Goal: Obtain resource: Download file/media

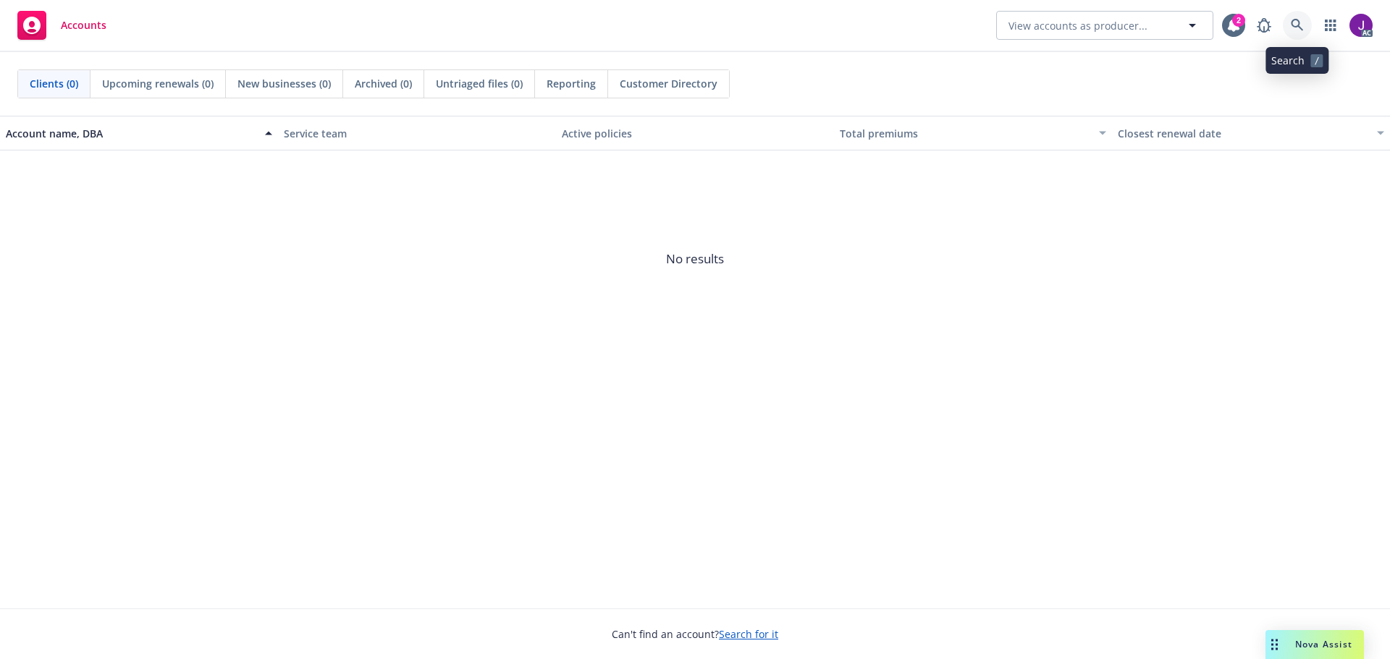
click at [1306, 21] on link at bounding box center [1297, 25] width 29 height 29
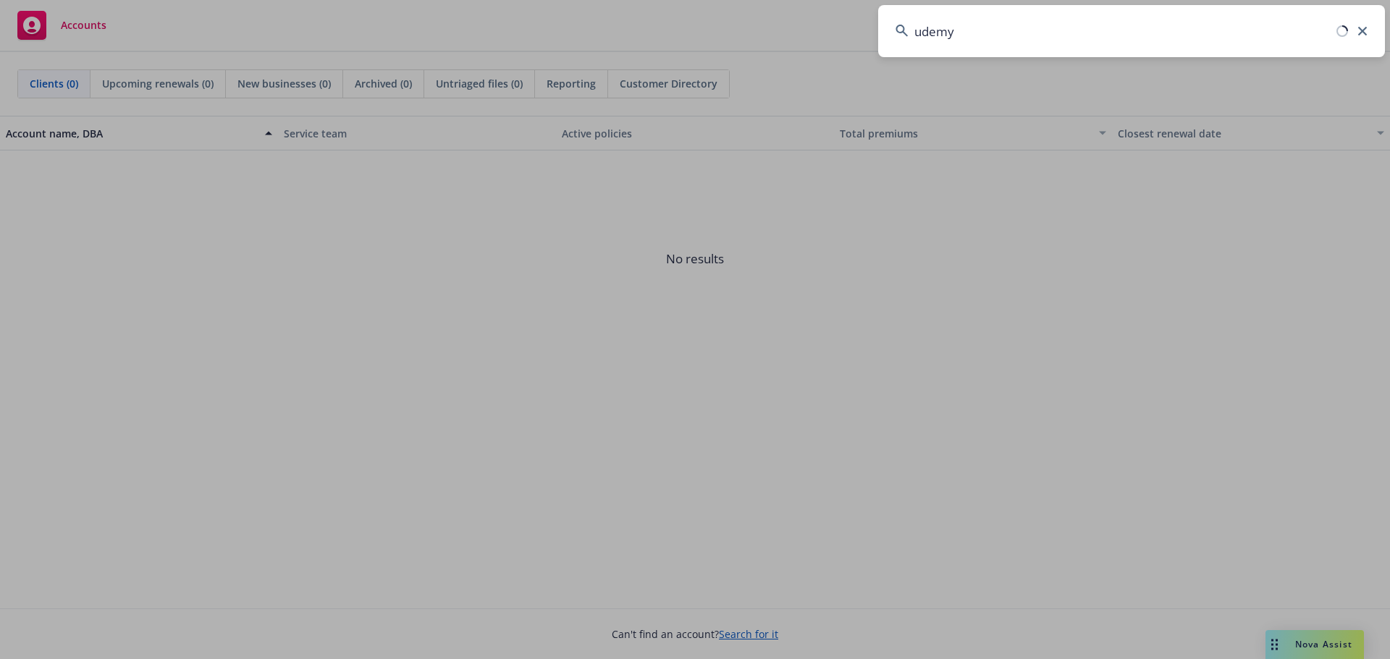
type input "udemy"
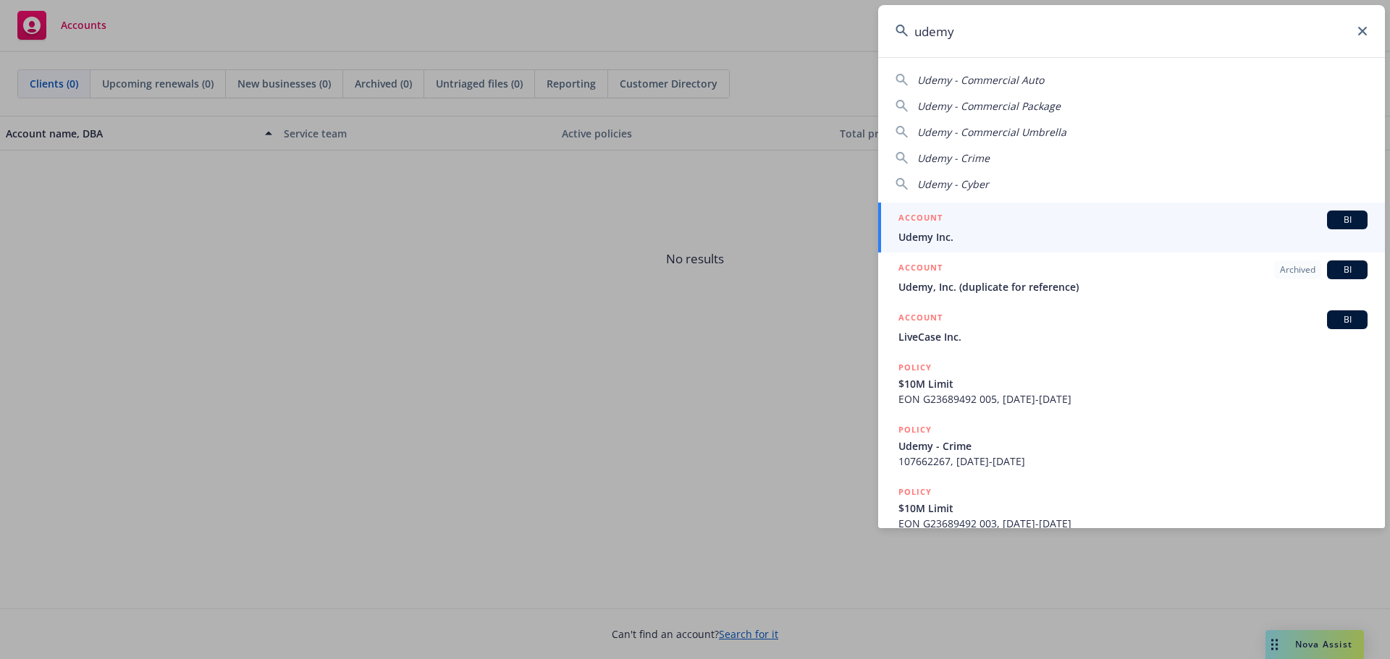
click at [957, 240] on span "Udemy Inc." at bounding box center [1132, 236] width 469 height 15
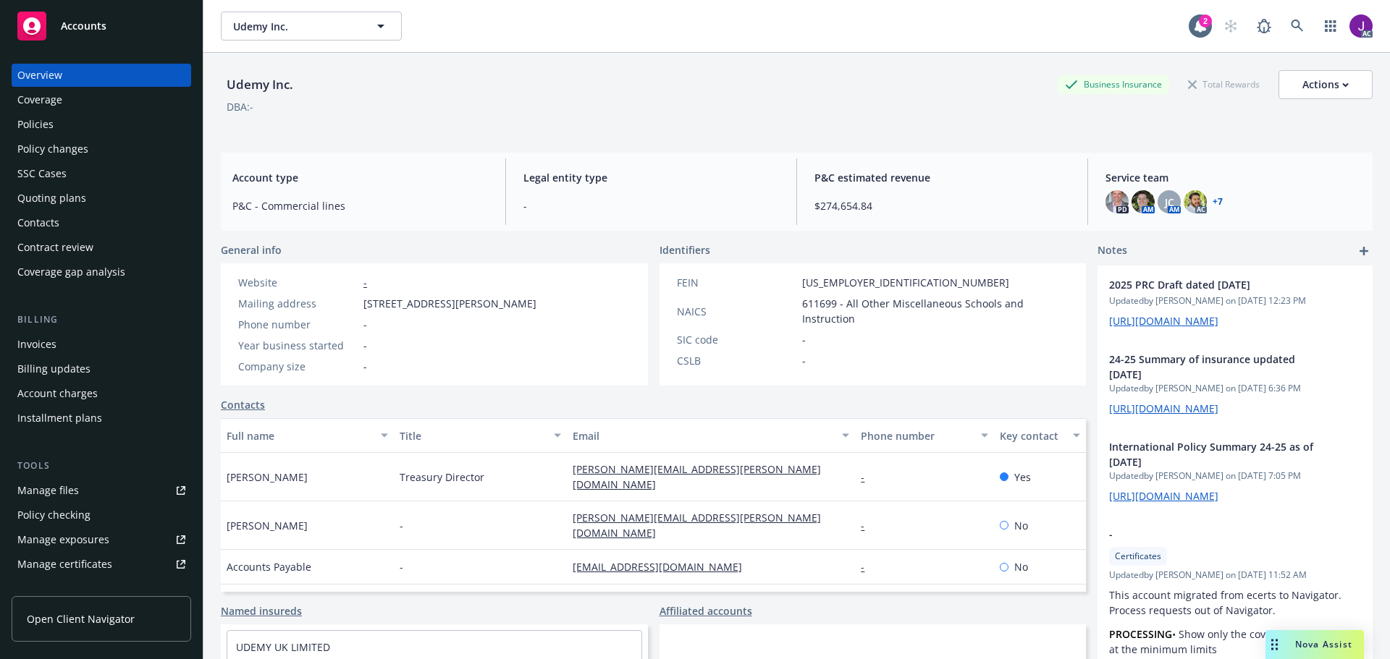
click at [33, 130] on div "Policies" at bounding box center [35, 124] width 36 height 23
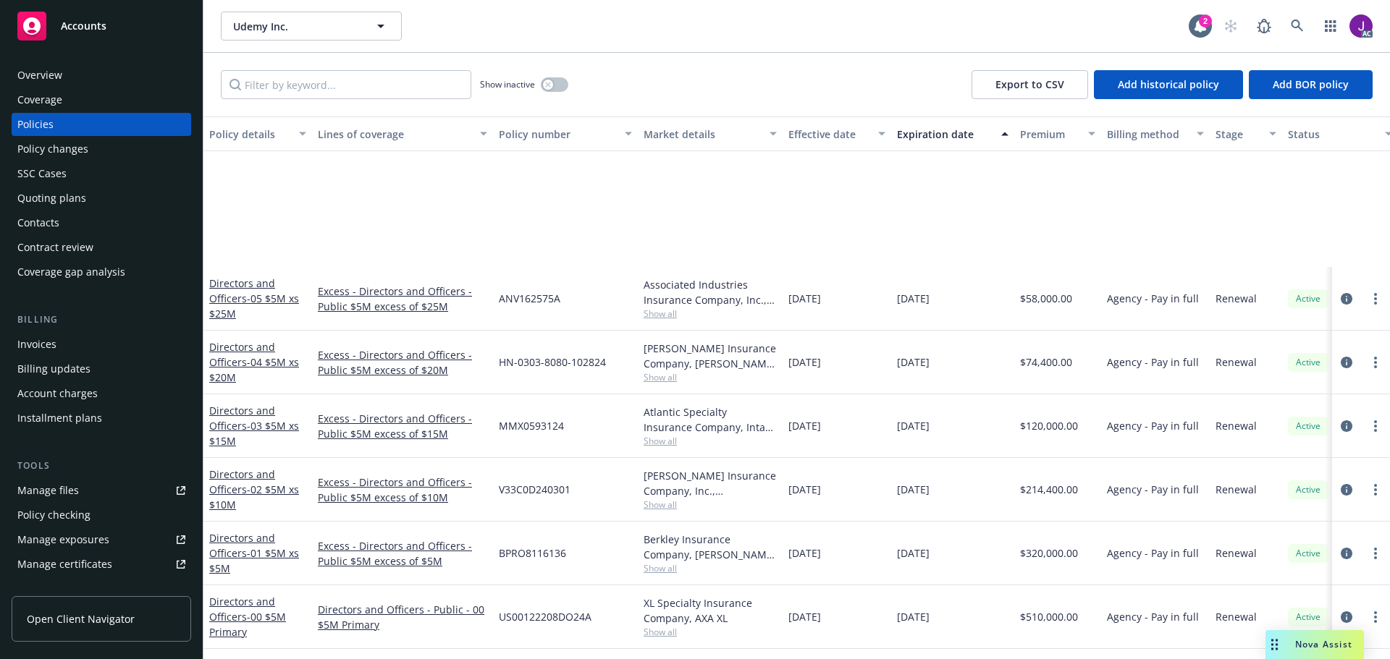
scroll to position [796, 0]
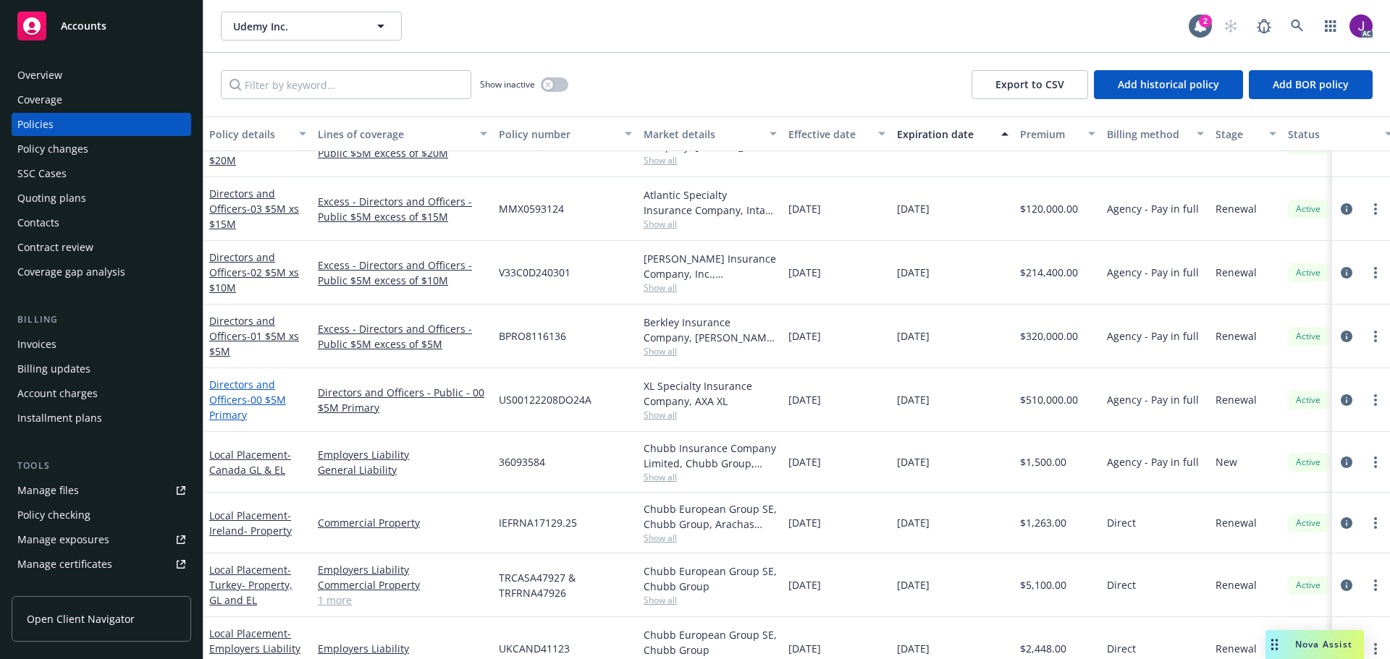
click at [244, 398] on link "Directors and Officers - 00 $5M Primary" at bounding box center [247, 400] width 77 height 44
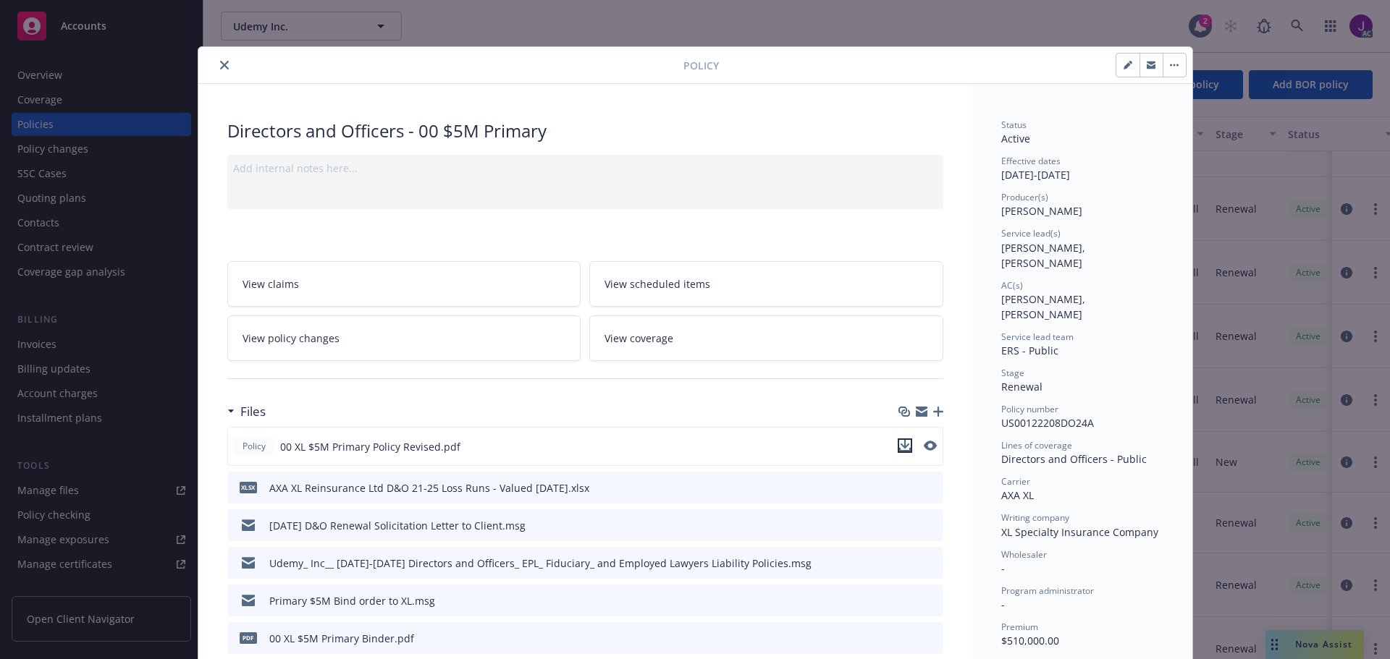
click at [901, 444] on icon "download file" at bounding box center [905, 446] width 12 height 12
click at [672, 17] on div "Policy Directors and Officers - 00 $5M Primary Add internal notes here... View …" at bounding box center [695, 329] width 1390 height 659
click at [220, 66] on icon "close" at bounding box center [224, 65] width 9 height 9
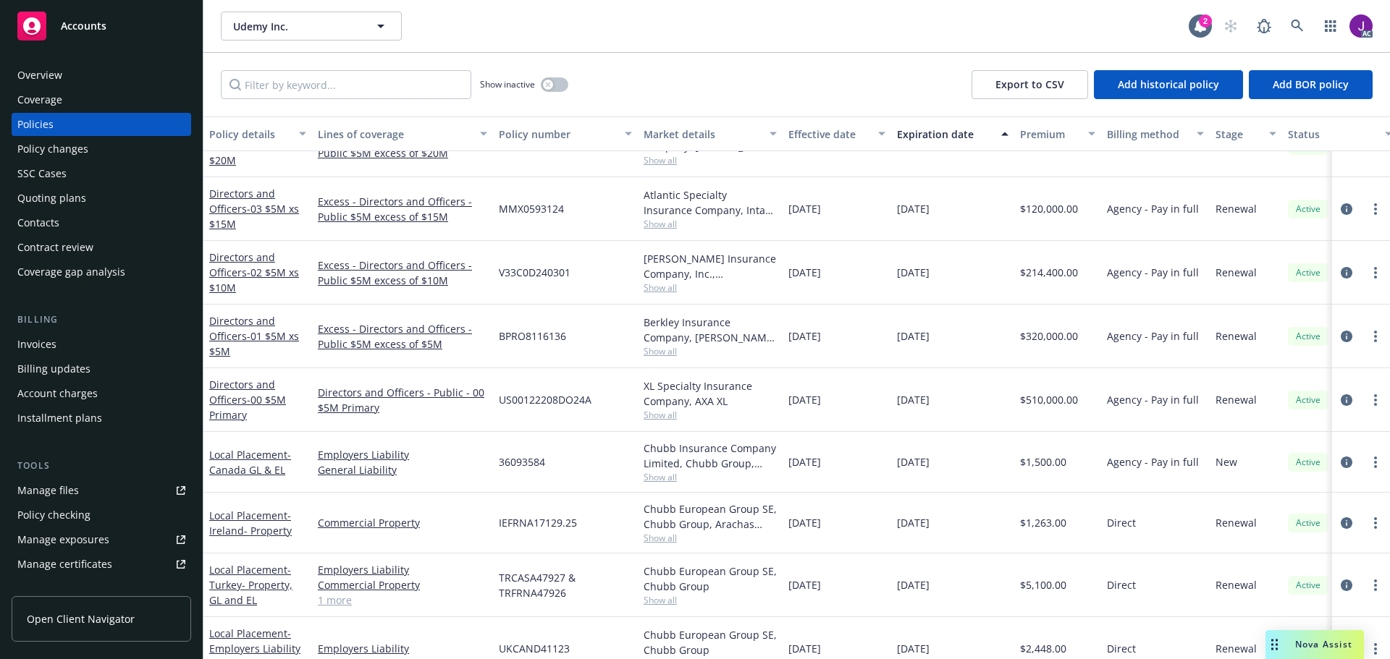
click at [1320, 643] on span "Nova Assist" at bounding box center [1323, 644] width 57 height 12
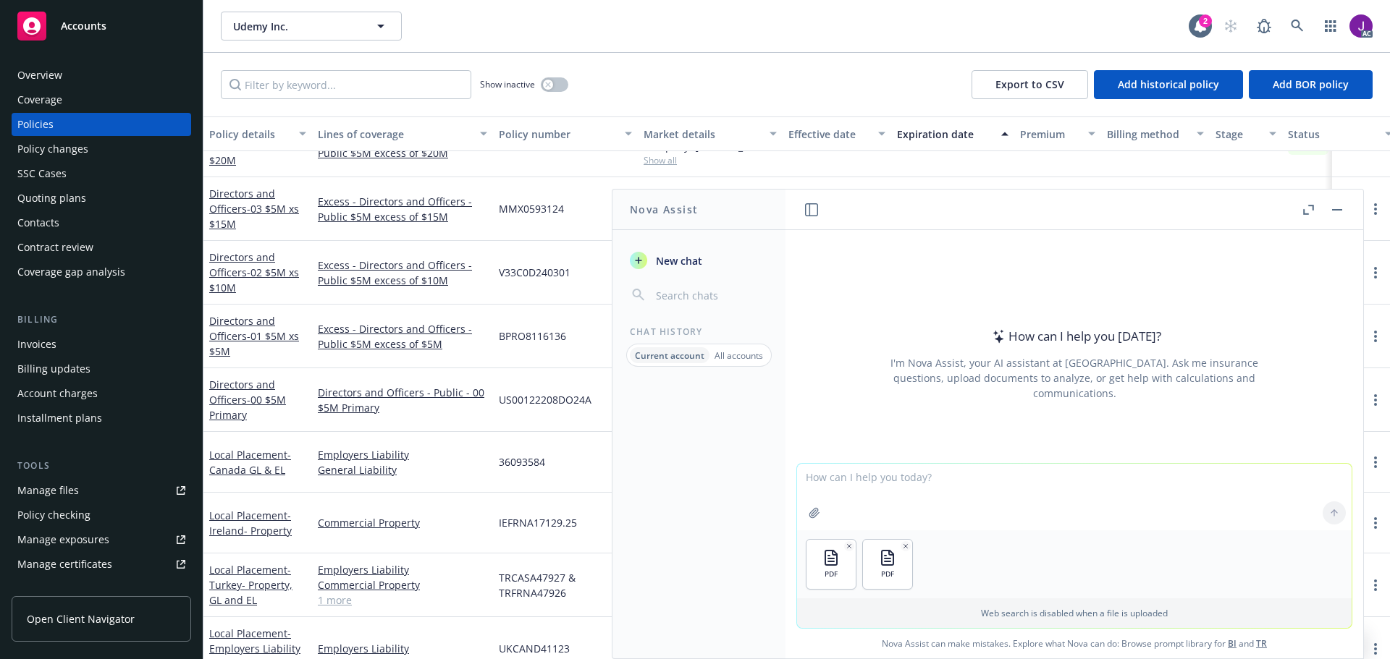
click at [845, 477] on textarea at bounding box center [1074, 497] width 554 height 67
type textarea "Does this letter from the DOJ trigger coverage under the D&O Policy"
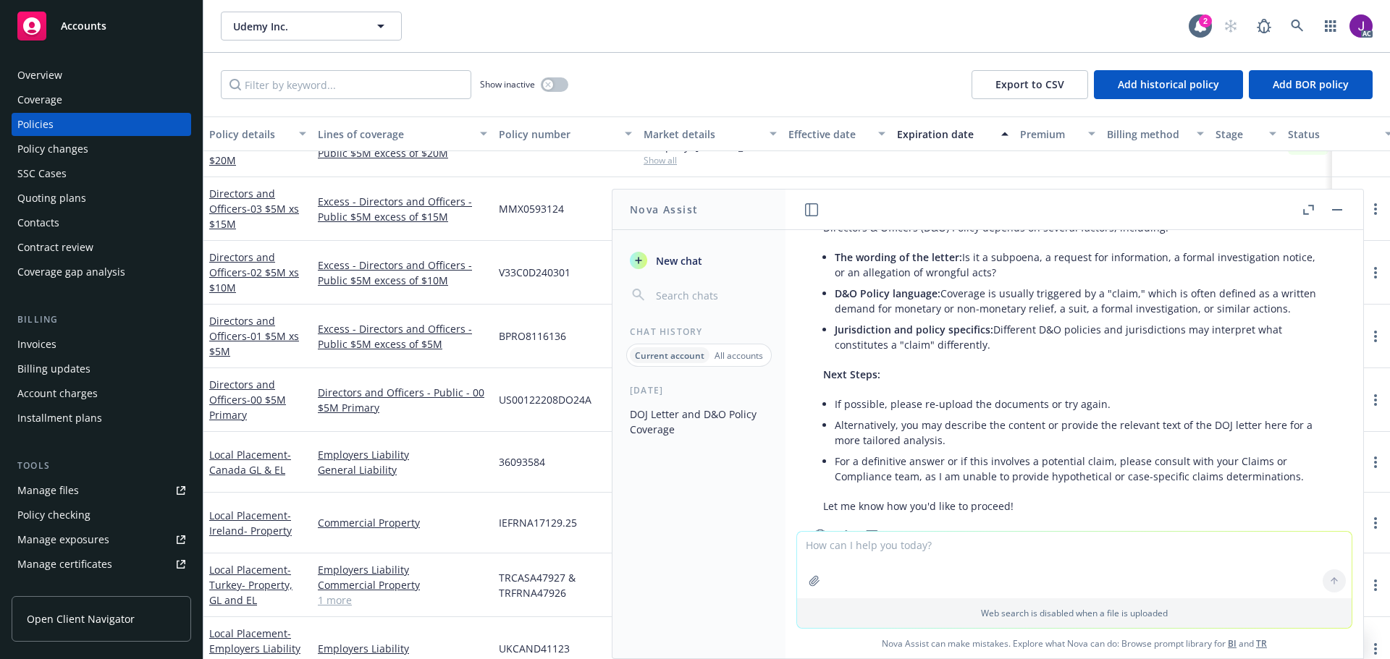
scroll to position [75, 0]
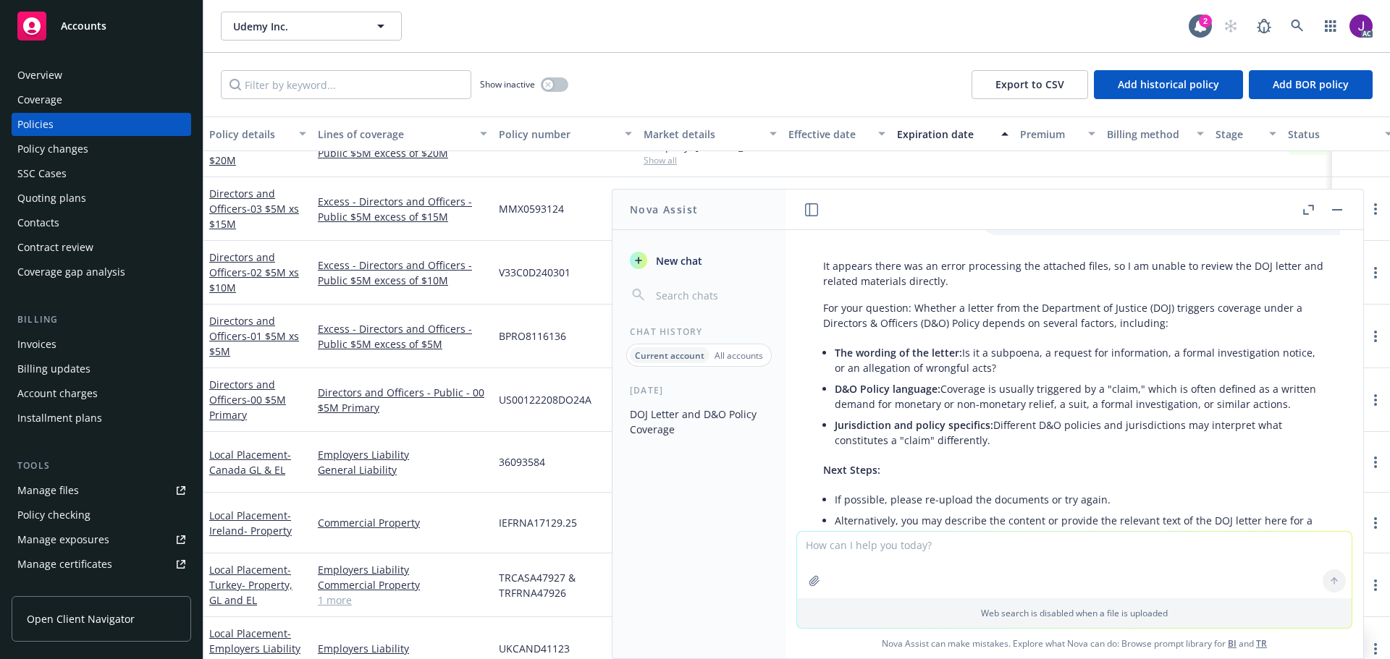
click at [879, 544] on textarea at bounding box center [1074, 565] width 554 height 67
click at [879, 539] on textarea "The letter is an oinformal investigation requesting production of documents" at bounding box center [1074, 565] width 554 height 68
click at [1179, 550] on textarea "The letter is an informal investigation requesting production of documents" at bounding box center [1074, 565] width 554 height 68
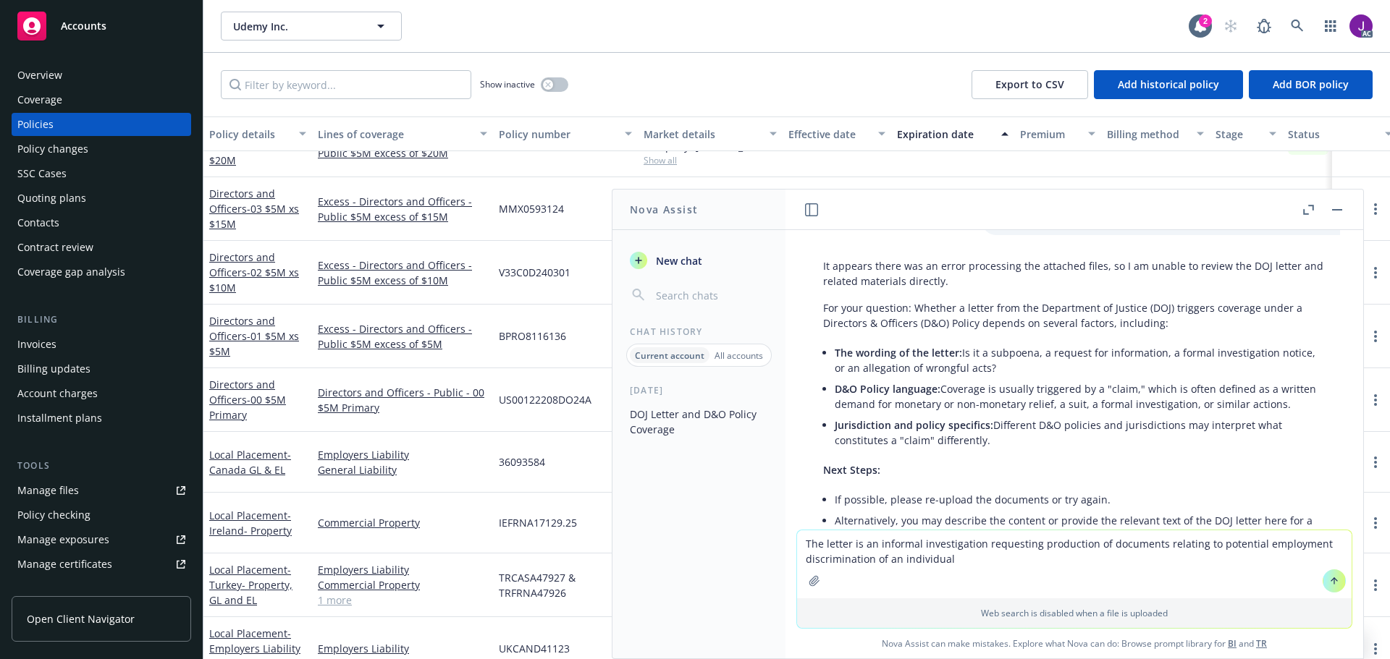
click at [845, 544] on textarea "The letter is an informal investigation requesting production of documents rela…" at bounding box center [1074, 565] width 554 height 68
click at [1146, 558] on textarea "The letter from the Department of Justice is an informal investigation requesti…" at bounding box center [1074, 565] width 554 height 68
type textarea "The letter from the Department of Justice is an informal investigation requesti…"
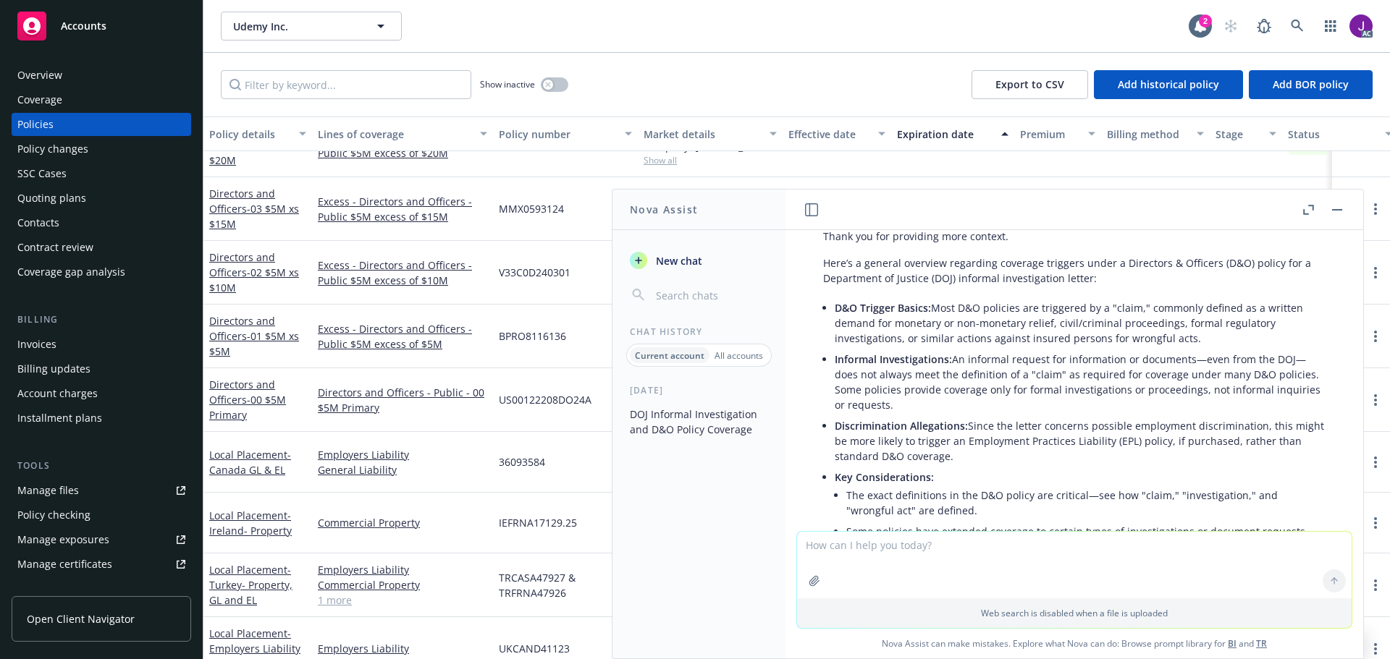
scroll to position [611, 0]
